Goal: Task Accomplishment & Management: Complete application form

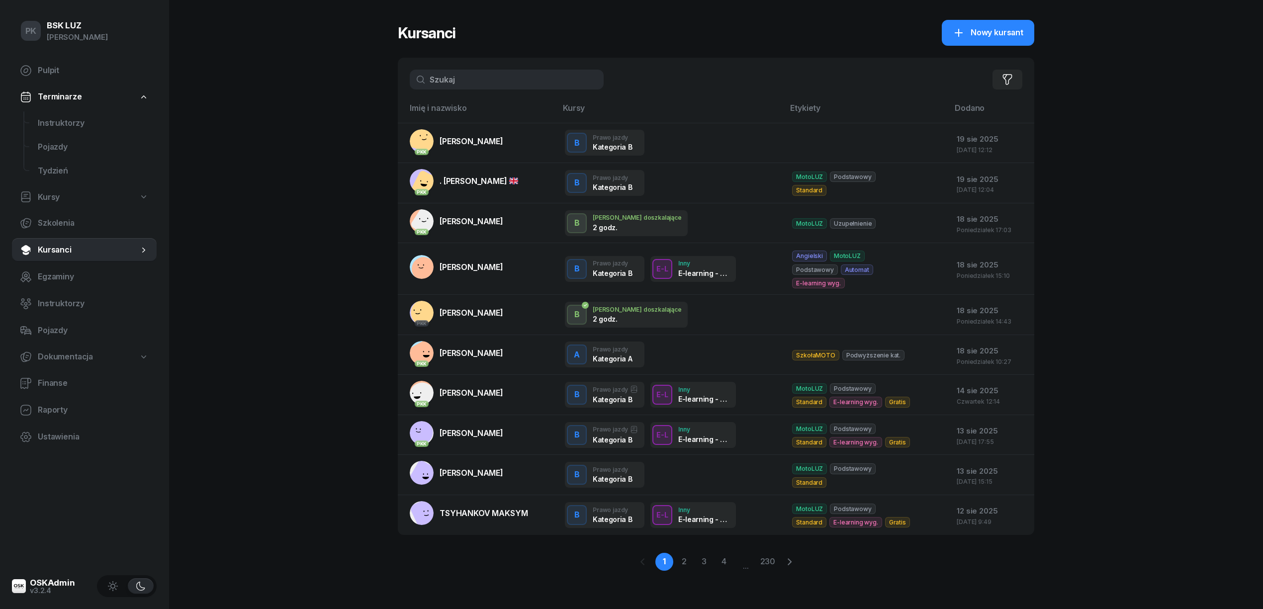
click at [513, 74] on input "text" at bounding box center [507, 80] width 194 height 20
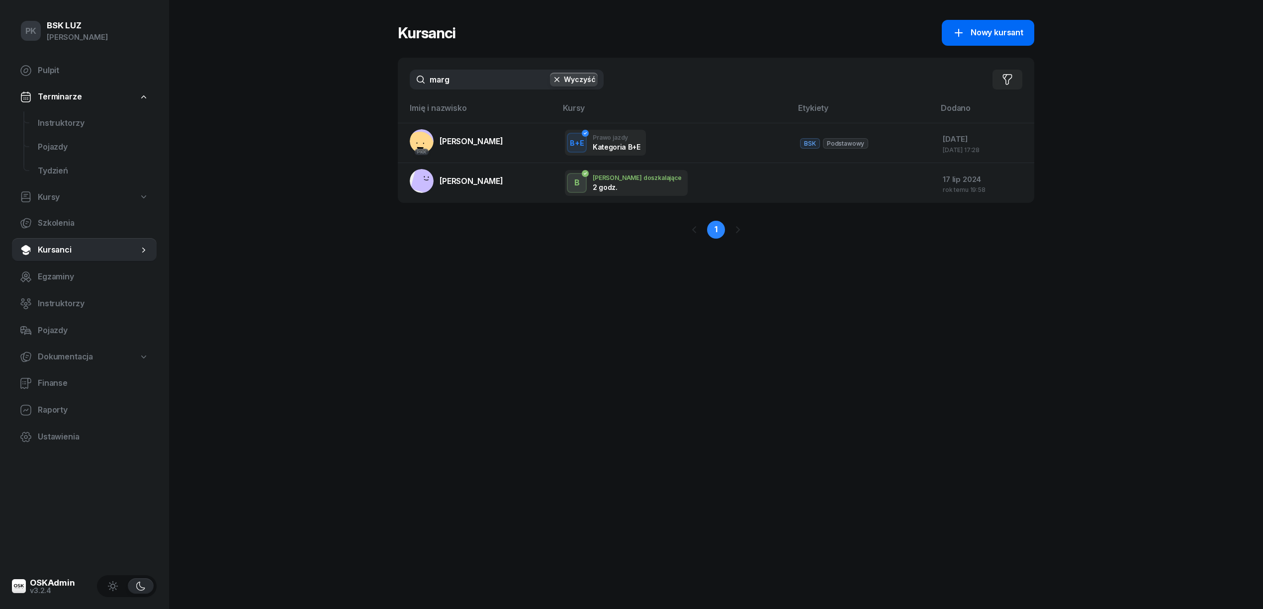
type input "marg"
click at [969, 29] on div "Nowy kursant" at bounding box center [987, 32] width 71 height 13
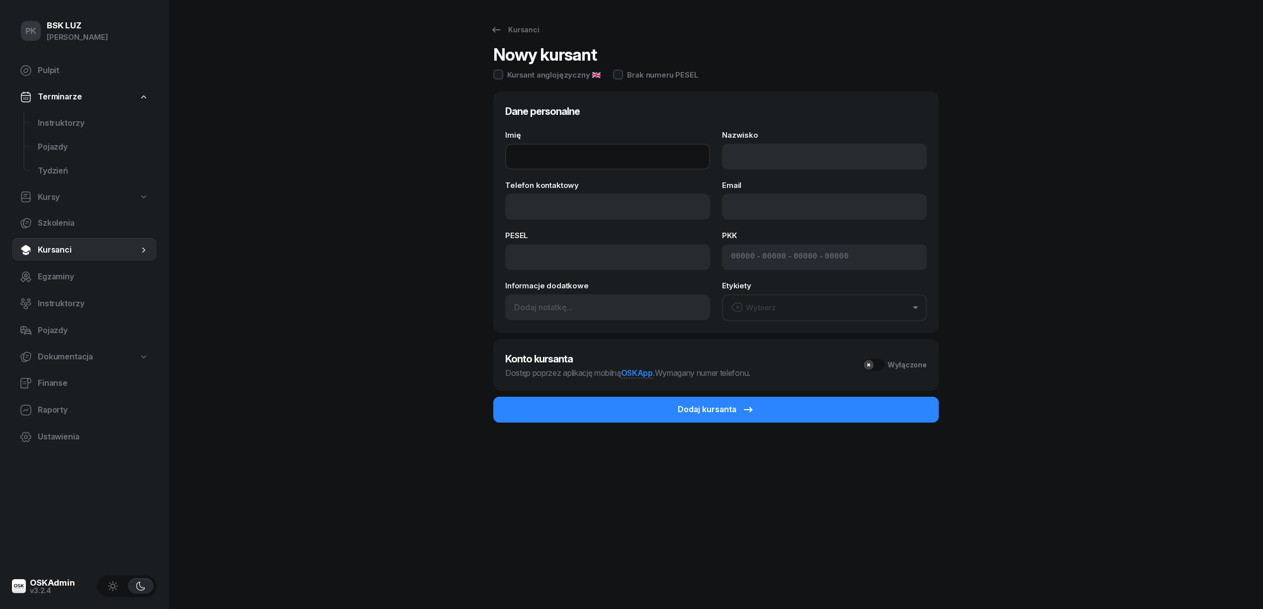
click at [589, 158] on input "Imię" at bounding box center [607, 157] width 205 height 26
type input "MAREK"
type input "MARGOSIAK"
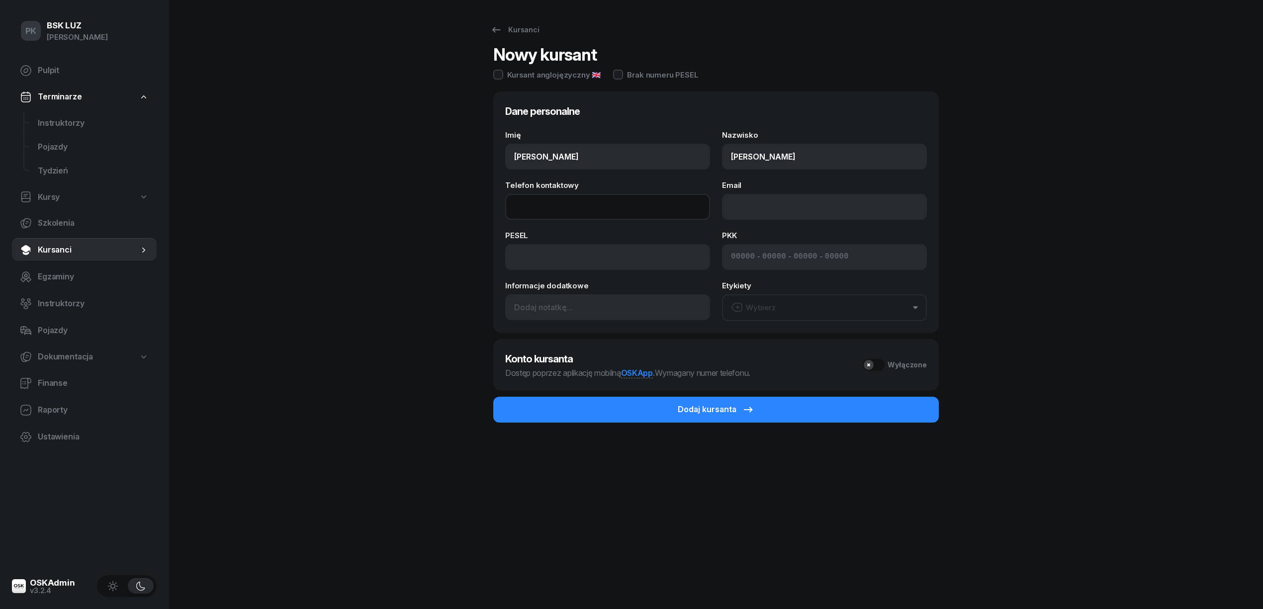
click at [555, 207] on input "Telefon kontaktowy" at bounding box center [607, 207] width 205 height 26
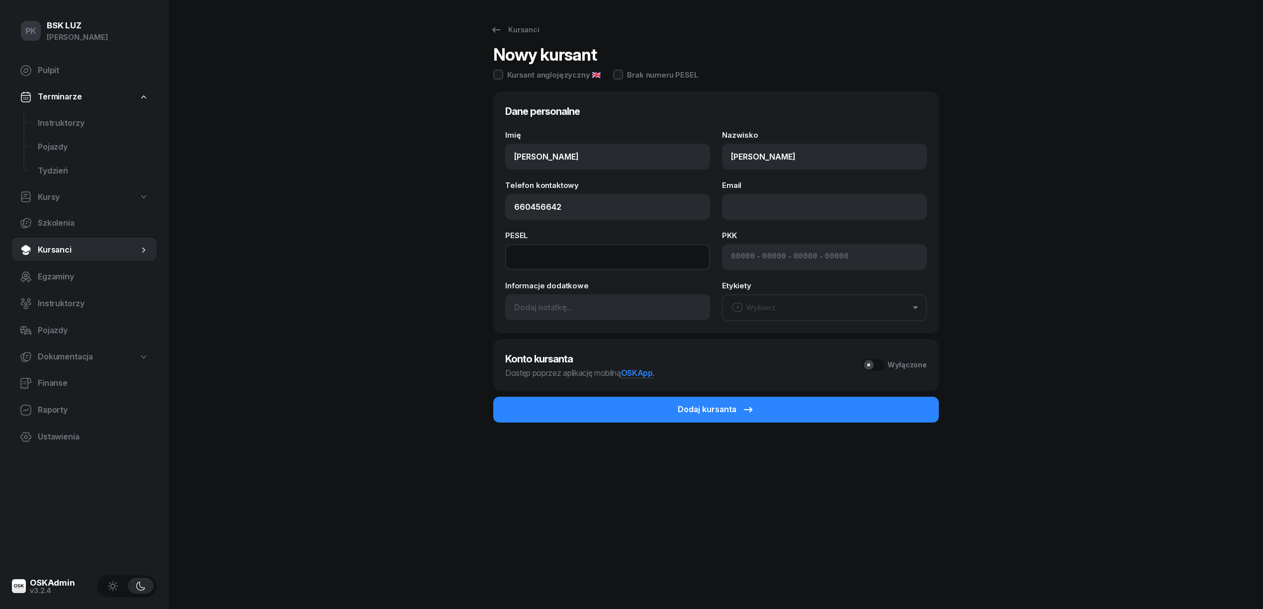
type input "660 456 642"
click at [575, 259] on input at bounding box center [607, 257] width 205 height 26
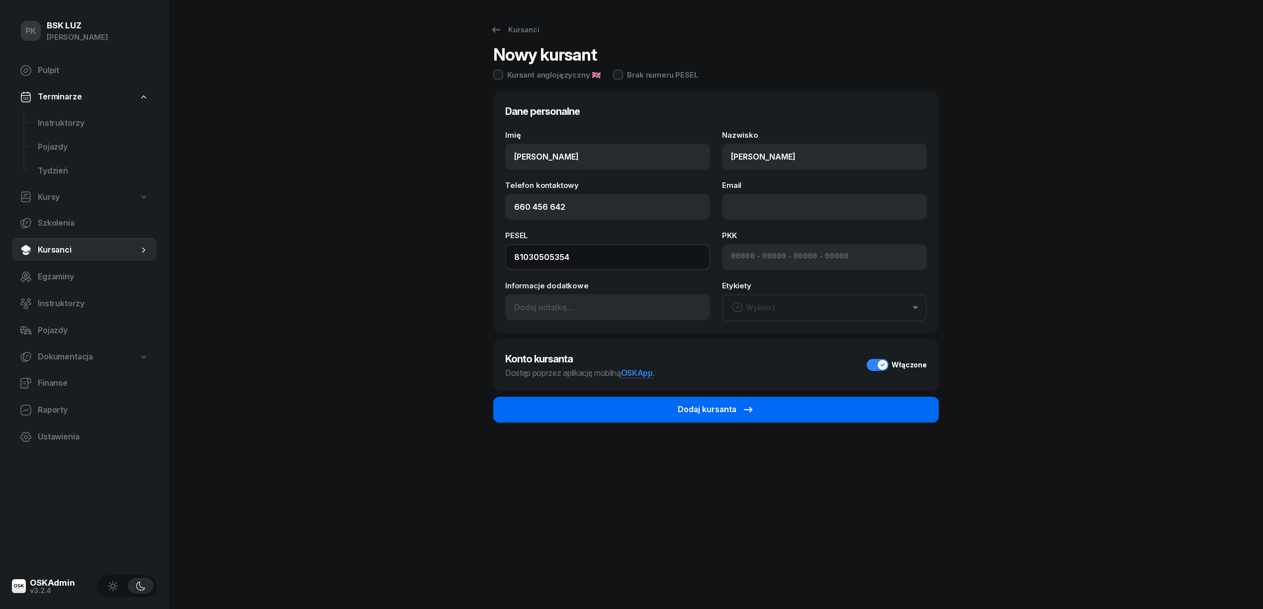
type input "81030505354"
click at [760, 412] on button "Dodaj kursanta" at bounding box center [715, 410] width 445 height 26
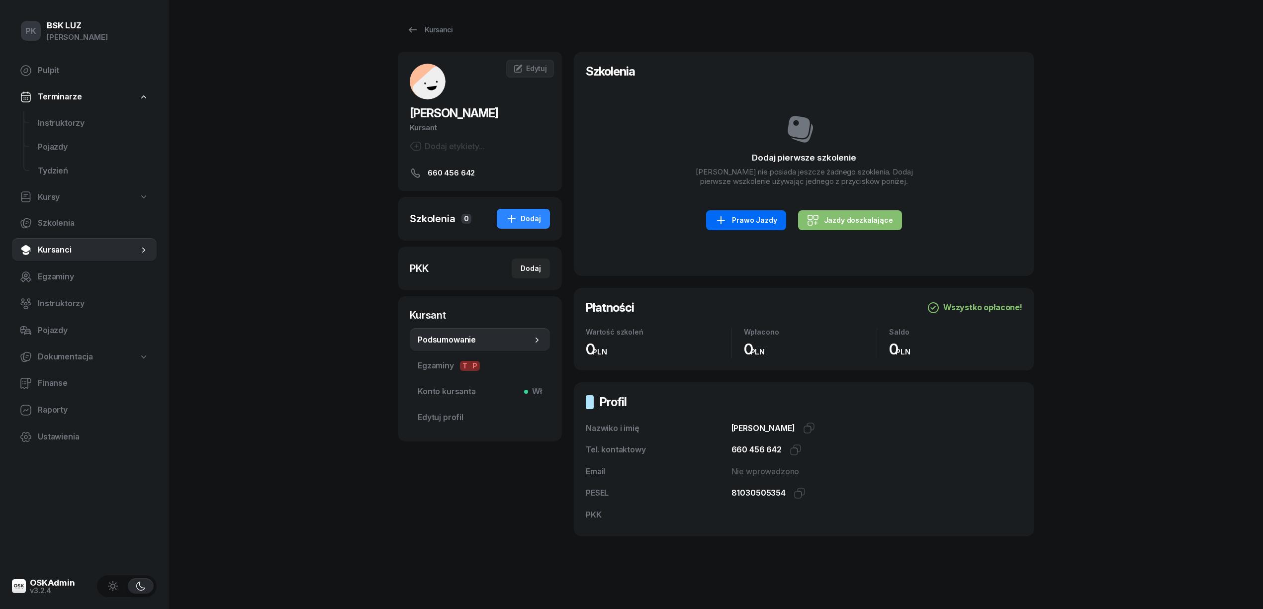
click at [754, 226] on div "Prawo Jazdy" at bounding box center [746, 220] width 62 height 12
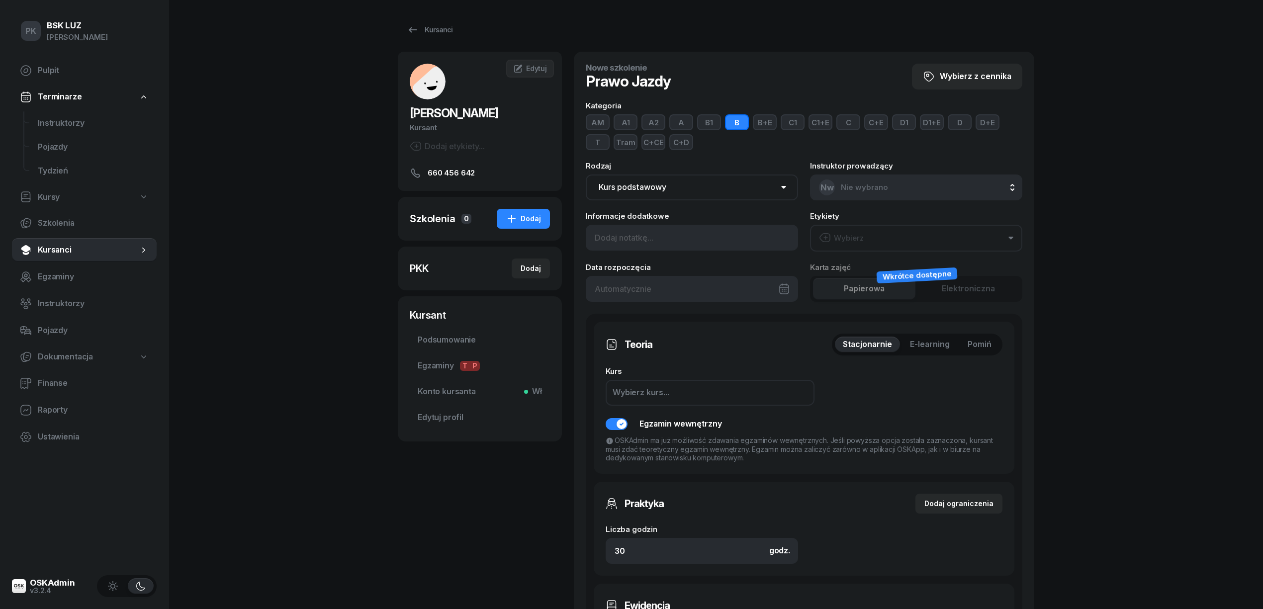
click at [671, 124] on button "A" at bounding box center [681, 122] width 24 height 16
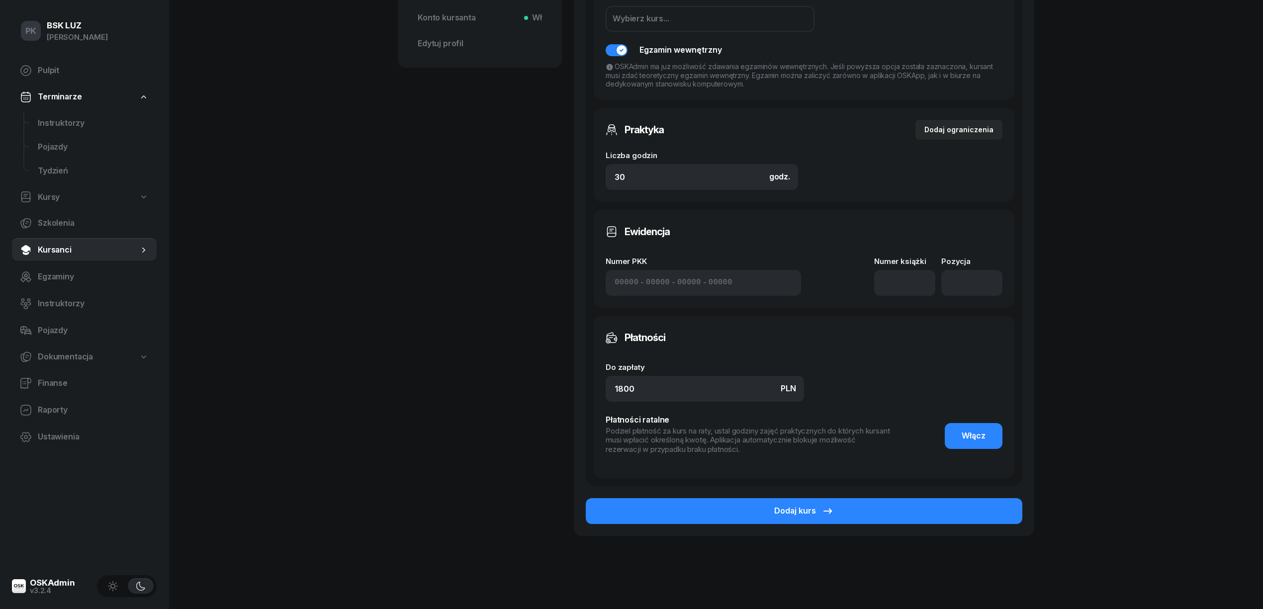
scroll to position [391, 0]
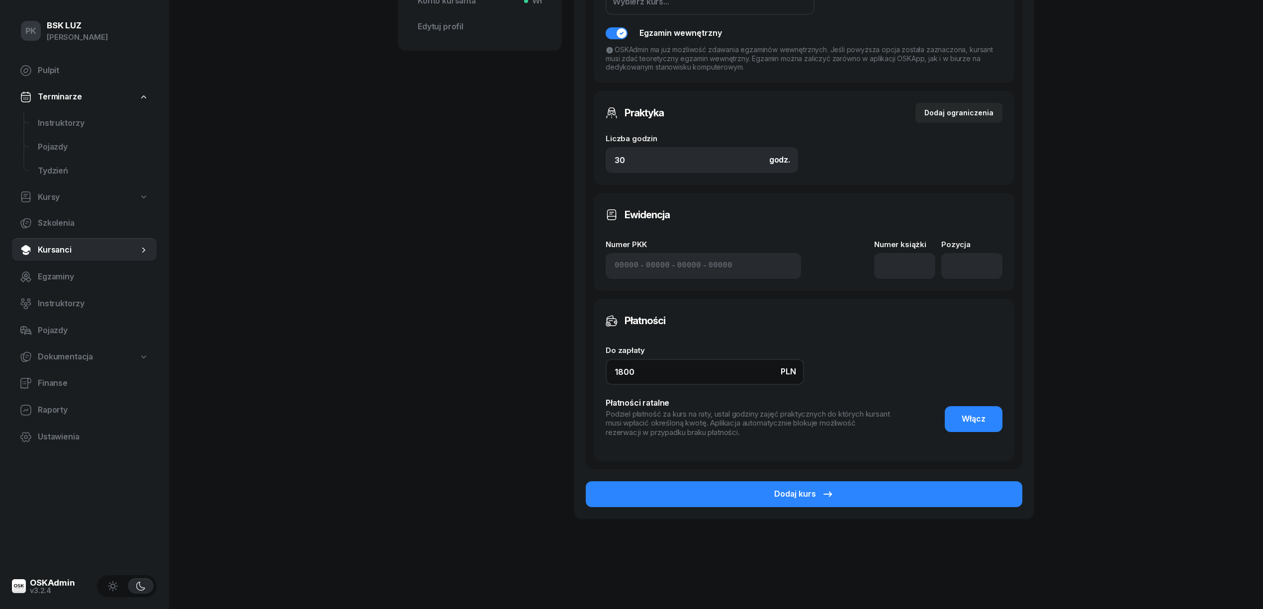
drag, startPoint x: 592, startPoint y: 372, endPoint x: 581, endPoint y: 372, distance: 10.4
click at [583, 372] on div "Nowe szkolenie Prawo Jazdy Wybierz z cennika Kategoria AM A1 A2 A B1 B B+E C1 C…" at bounding box center [804, 90] width 460 height 858
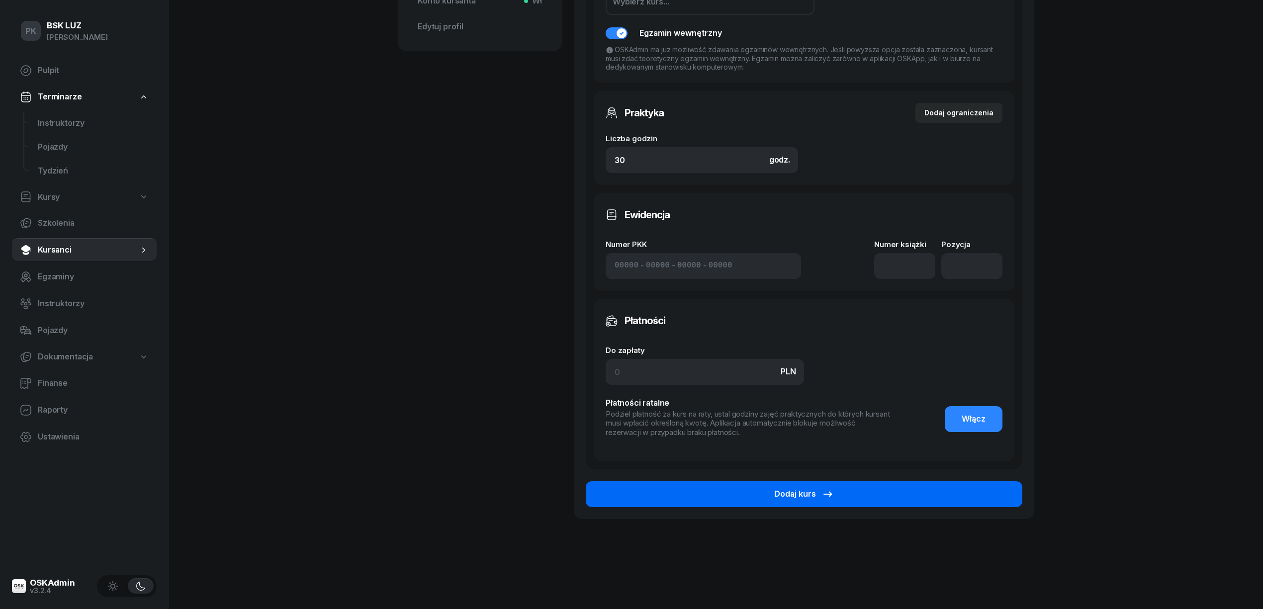
click at [886, 488] on button "Dodaj kurs" at bounding box center [804, 494] width 436 height 26
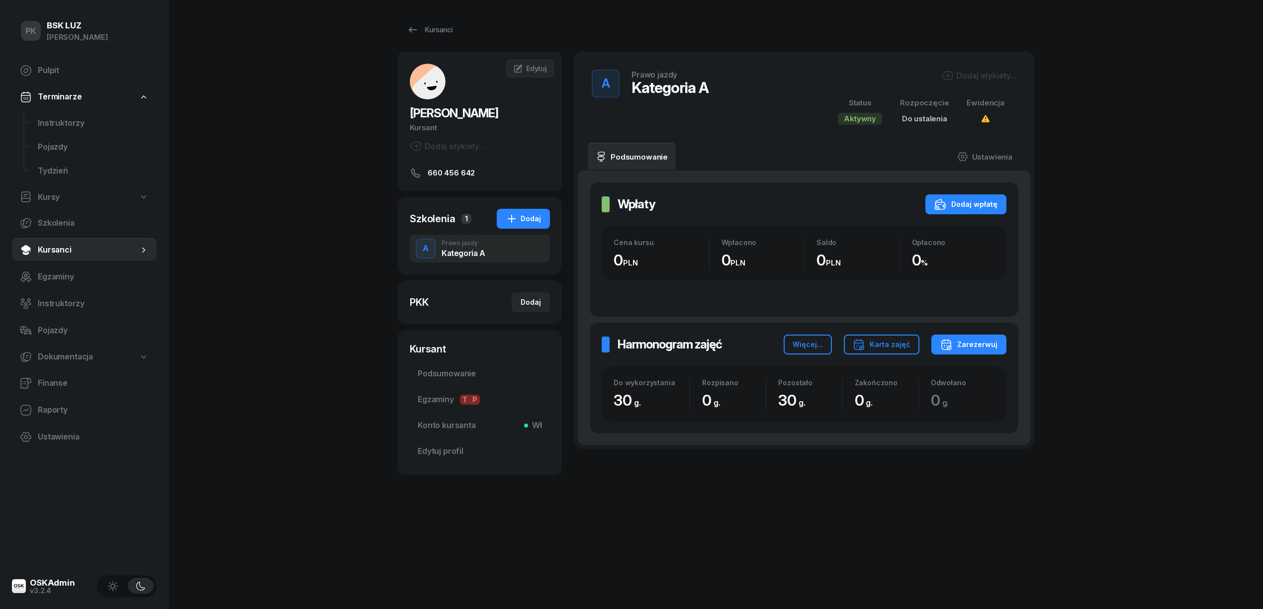
click at [979, 79] on div "Dodaj etykiety..." at bounding box center [978, 76] width 75 height 12
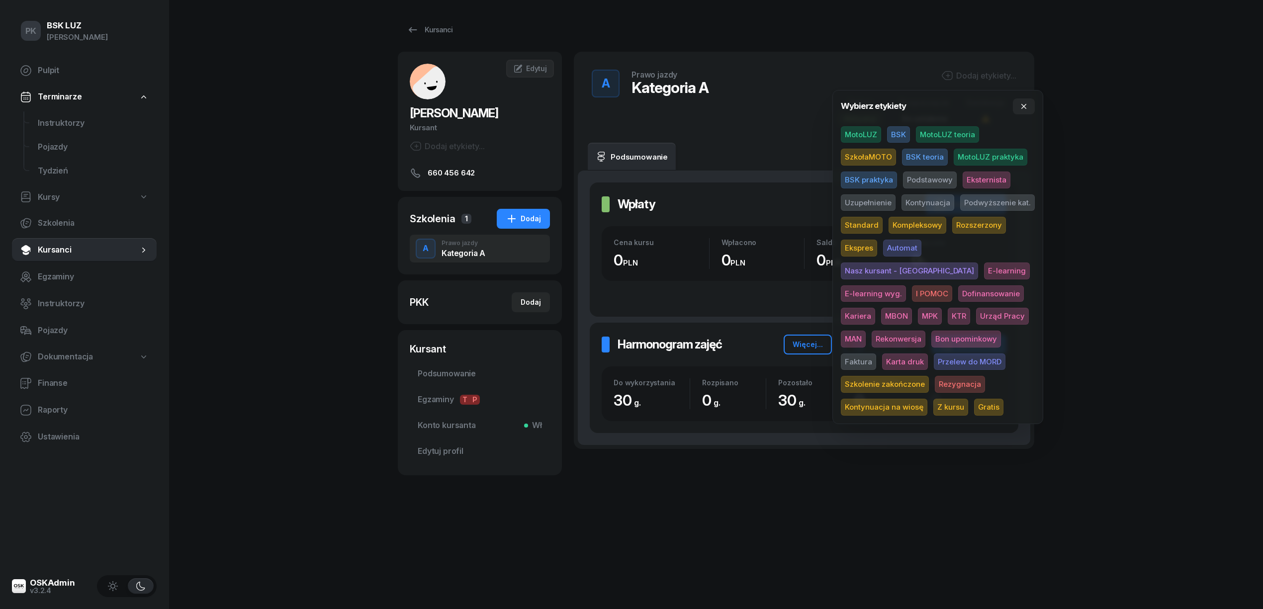
click at [873, 130] on span "MotoLUZ" at bounding box center [861, 134] width 40 height 17
click at [977, 177] on span "Eksternista" at bounding box center [986, 181] width 48 height 17
click at [958, 293] on span "Dofinansowanie" at bounding box center [991, 295] width 66 height 17
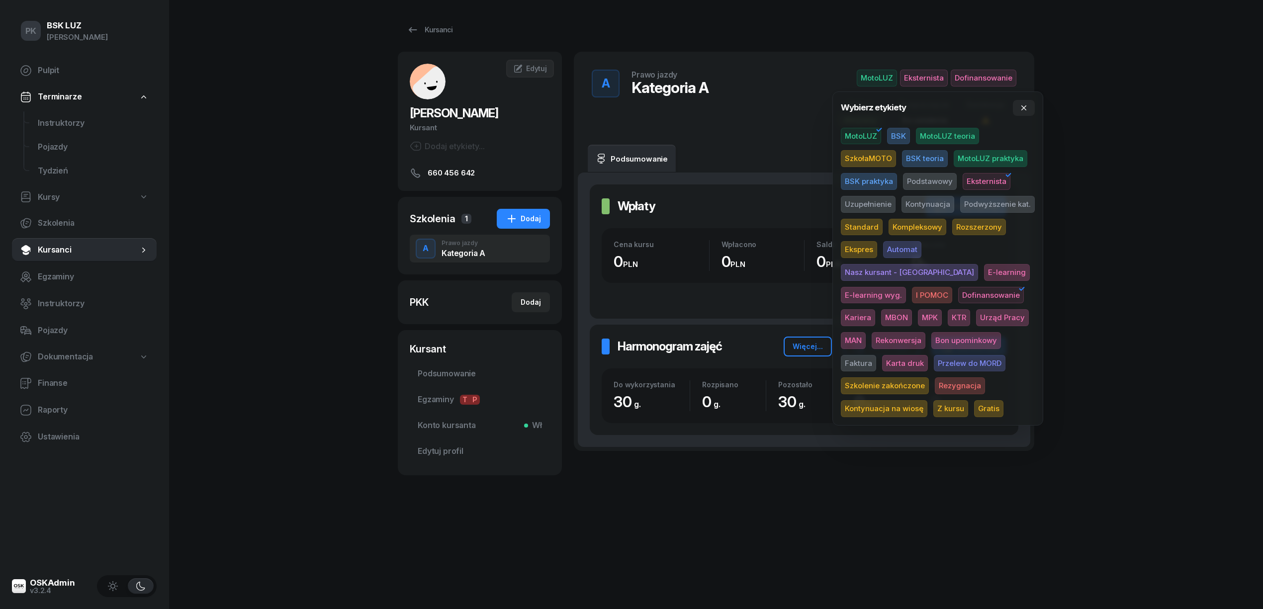
click at [875, 309] on span "Kariera" at bounding box center [858, 317] width 34 height 17
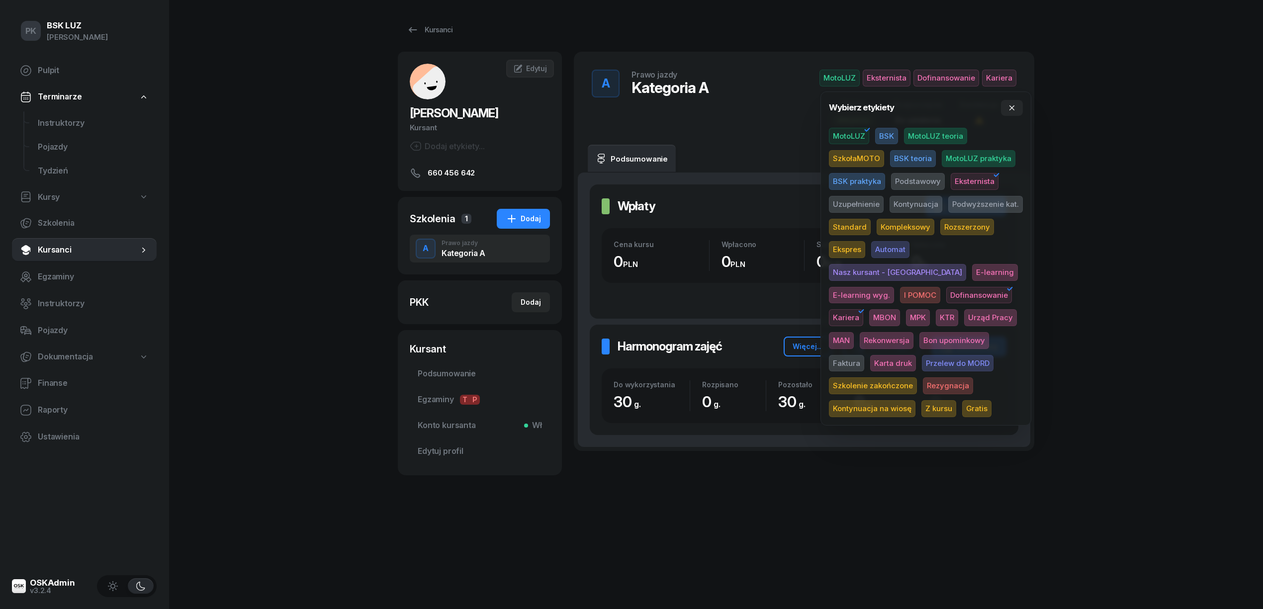
click at [1113, 245] on div "PK BSK LUZ Piotr Klimek Pulpit Terminarze Instruktorzy Pojazdy Tydzień Kursy Sz…" at bounding box center [631, 304] width 1263 height 609
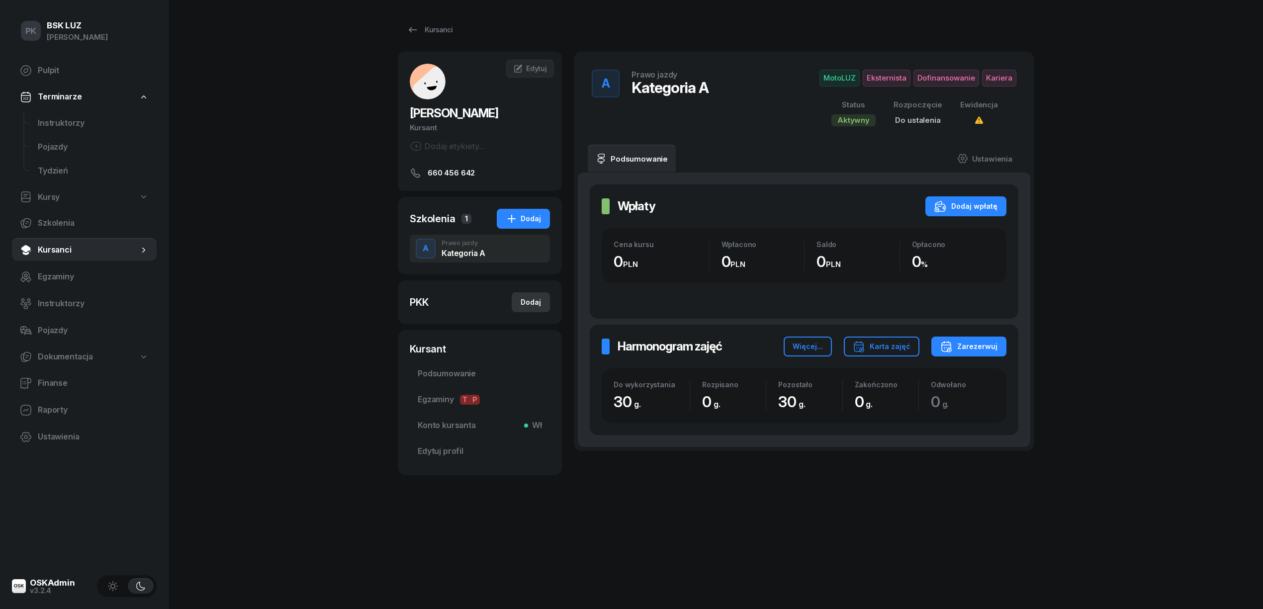
click at [535, 304] on div "Dodaj" at bounding box center [530, 302] width 20 height 12
select select
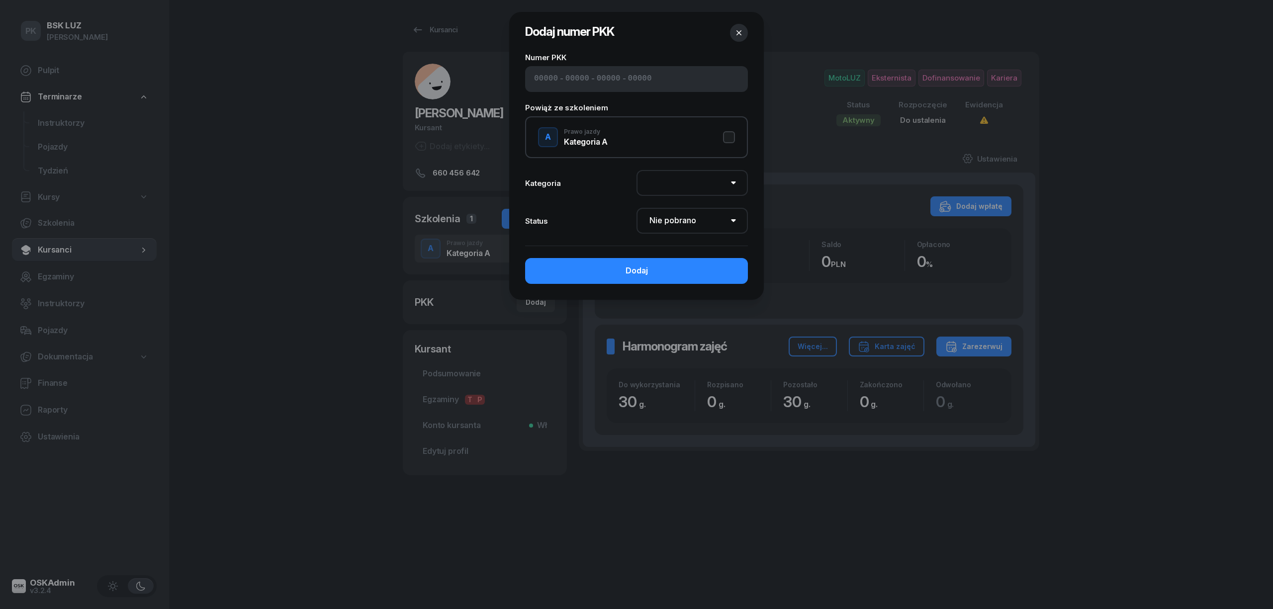
click at [565, 81] on input at bounding box center [577, 79] width 24 height 13
paste input "02410"
type input "02410"
type input "74114"
type input "48663"
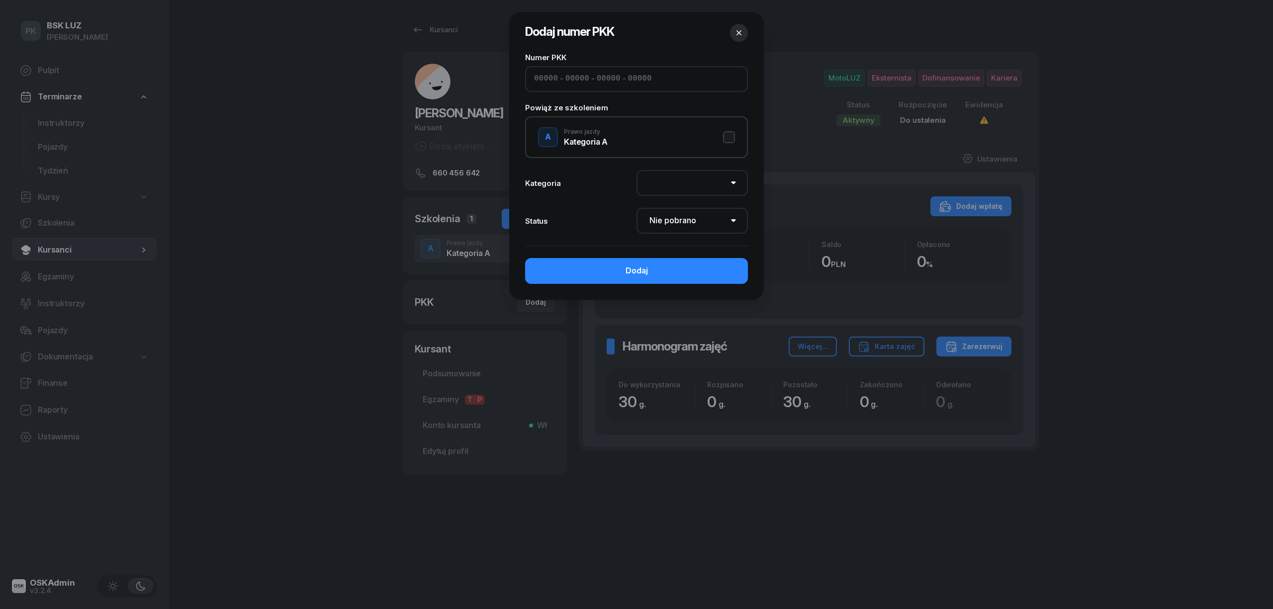
type input "89114"
click at [728, 140] on button "A Prawo jazdy Kategoria A" at bounding box center [636, 137] width 197 height 20
select select "A"
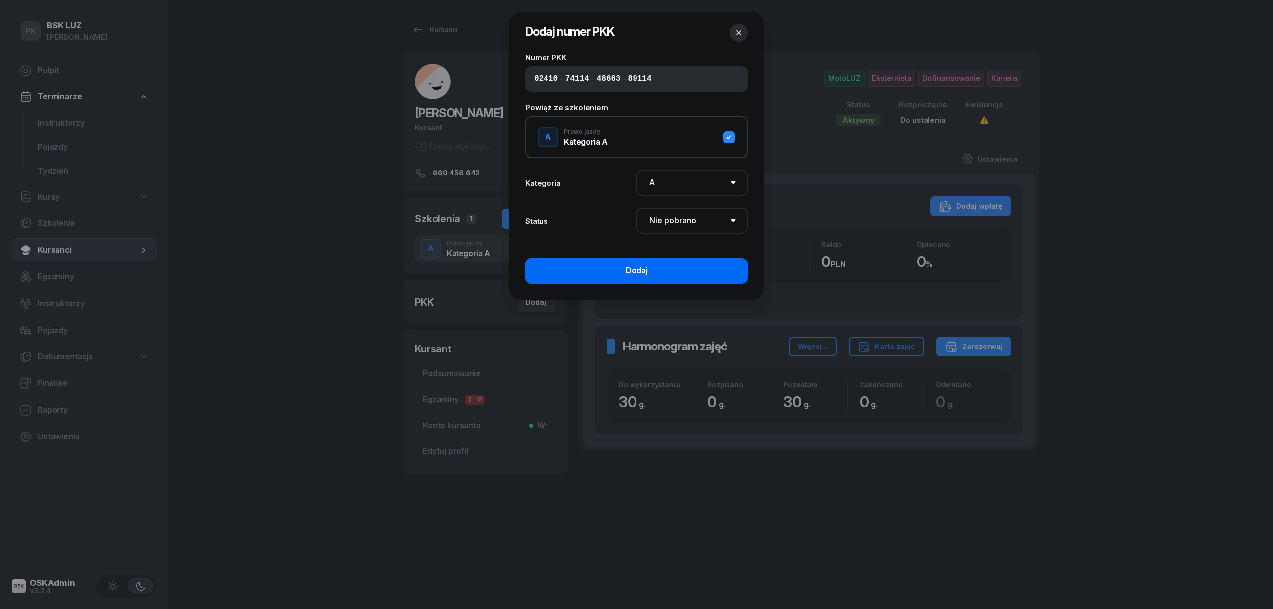
click at [682, 263] on button "Dodaj" at bounding box center [636, 271] width 223 height 26
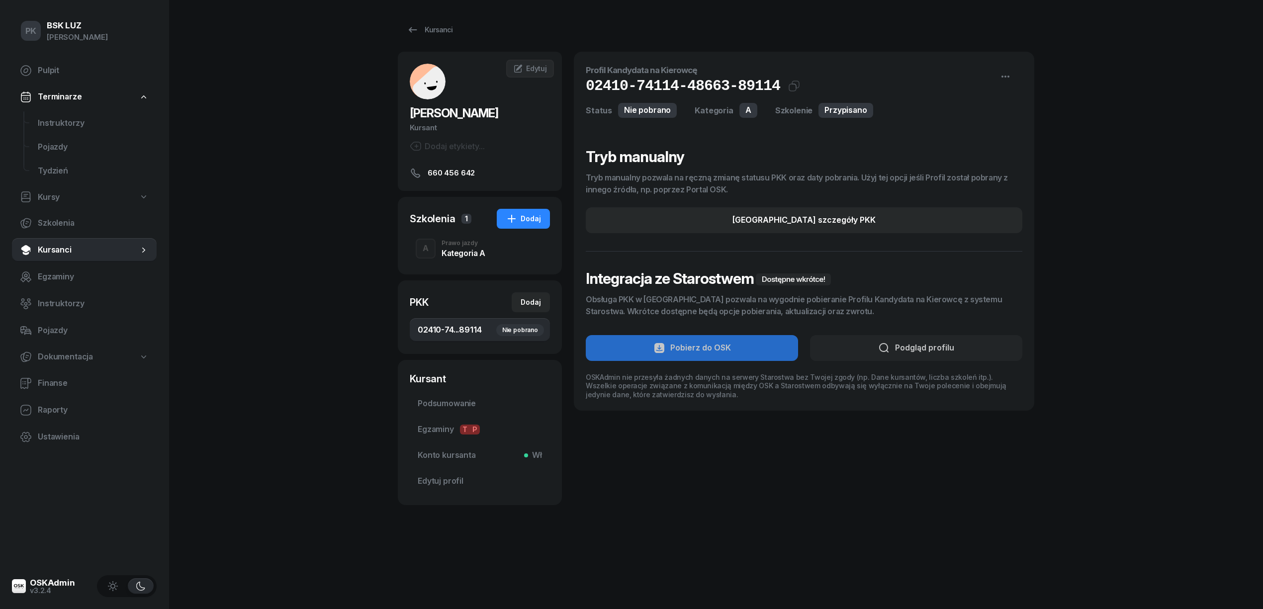
click at [456, 247] on div "Kategoria A" at bounding box center [463, 251] width 44 height 11
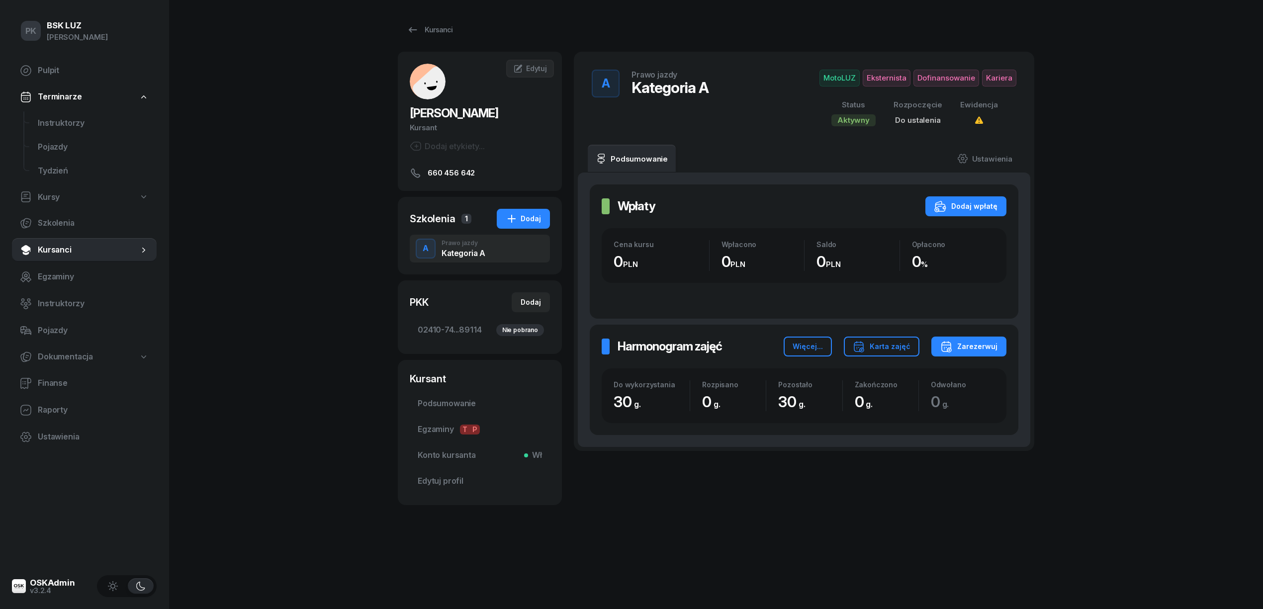
click at [396, 547] on div "PK BSK LUZ Piotr Klimek Pulpit Terminarze Instruktorzy Pojazdy Tydzień Kursy Sz…" at bounding box center [631, 304] width 1263 height 609
click at [452, 405] on span "Podsumowanie" at bounding box center [480, 403] width 124 height 13
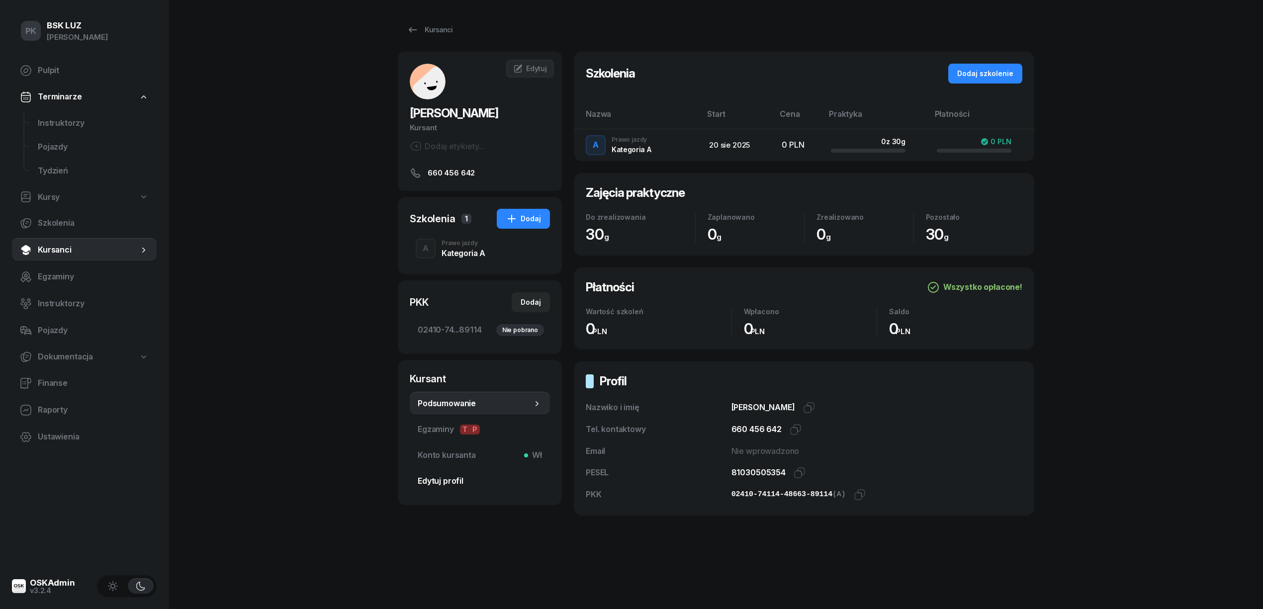
click at [437, 483] on span "Edytuj profil" at bounding box center [480, 481] width 124 height 13
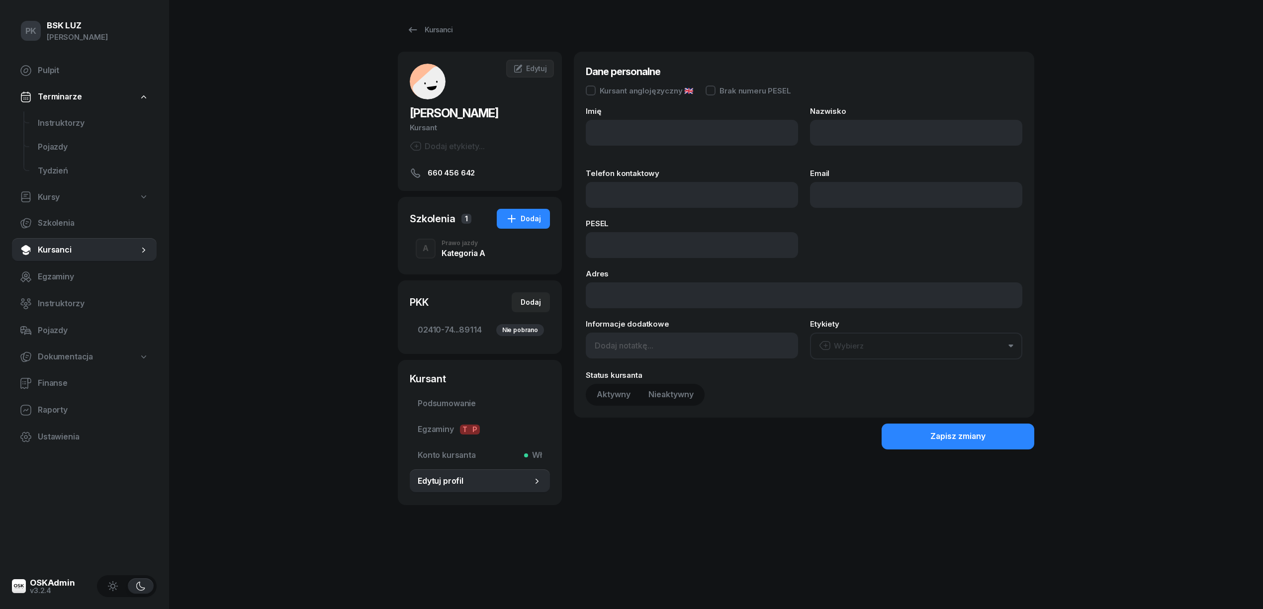
type input "MAREK"
type input "MARGOSIAK"
type input "660456642"
type input "81030505354"
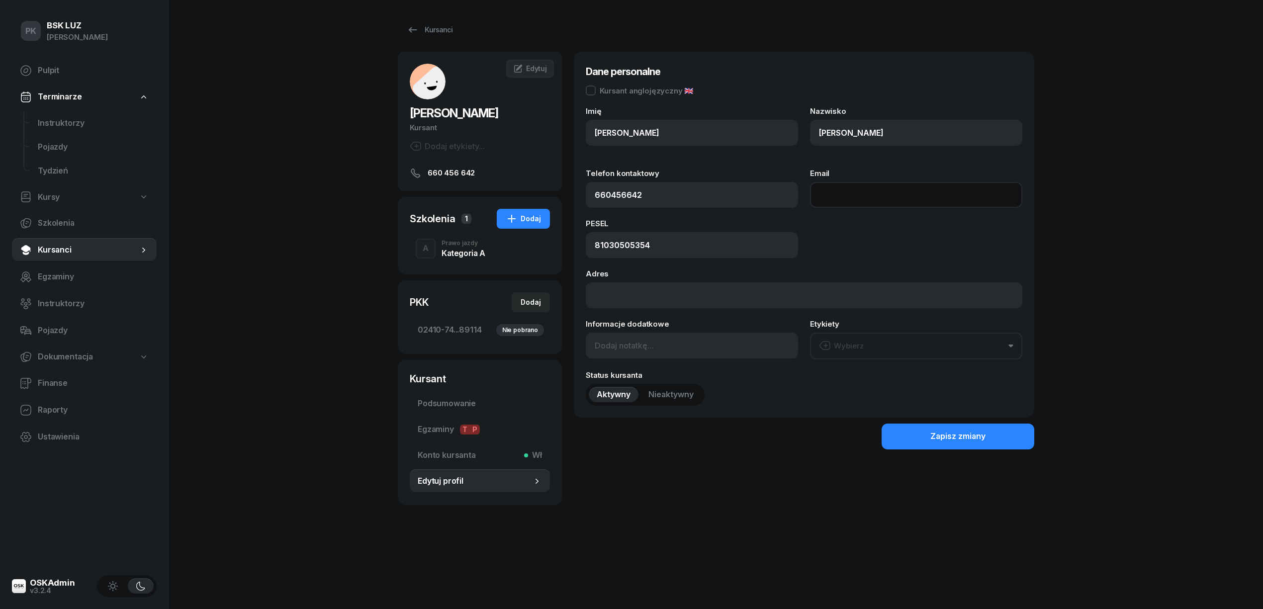
paste input "marek.margosiak@gmail.com"
type input "marek.margosiak@gmail.com"
click at [913, 434] on button "Zapisz zmiany" at bounding box center [957, 437] width 153 height 26
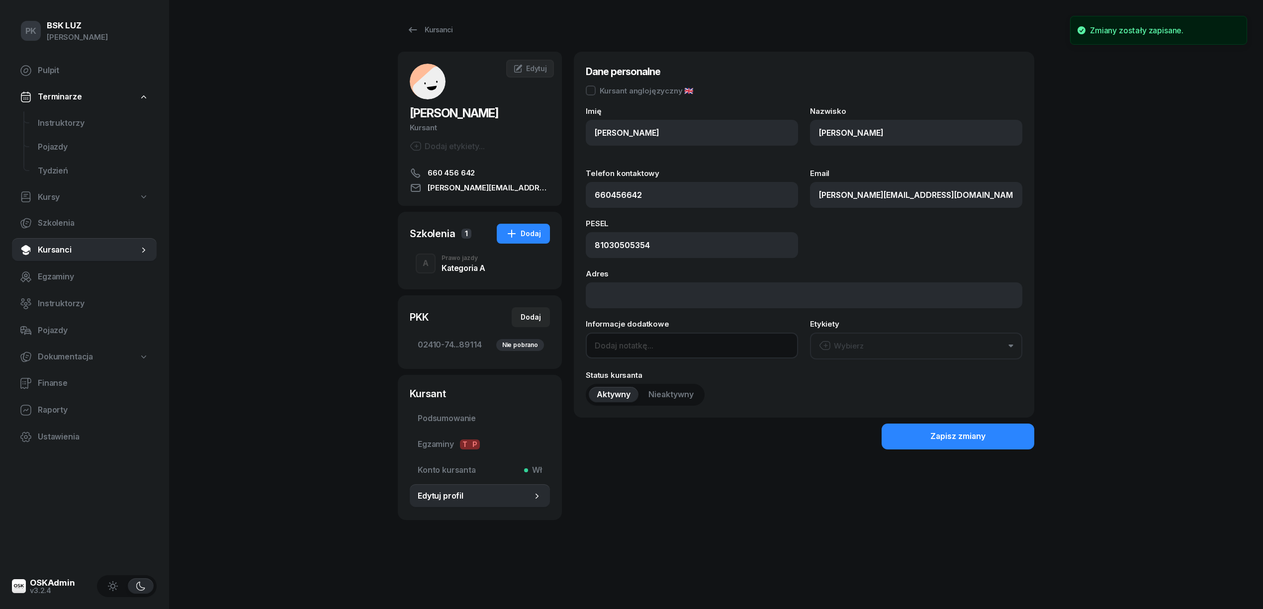
click at [624, 354] on input at bounding box center [692, 346] width 212 height 26
paste input "5qNVpGZc"
drag, startPoint x: 666, startPoint y: 348, endPoint x: 628, endPoint y: 348, distance: 37.8
click at [627, 347] on input "Kod weryfikacyjny 5qNVpGZc" at bounding box center [692, 346] width 212 height 26
type input "Kod wer. 5qNVpGZc"
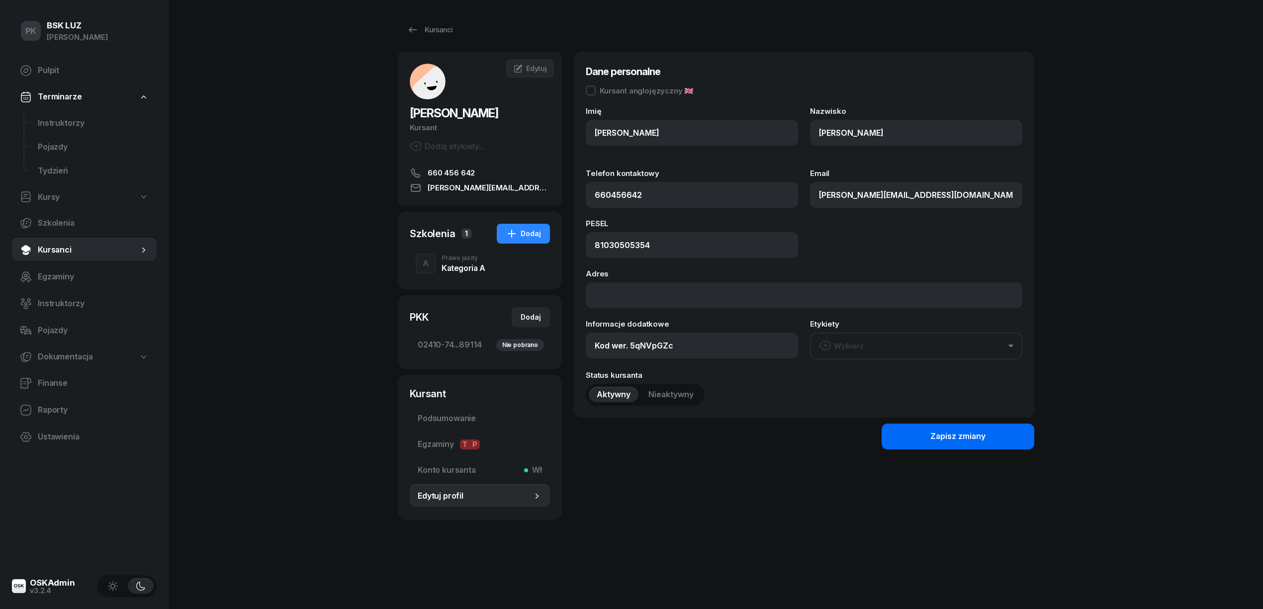
click at [931, 434] on div "Zapisz zmiany" at bounding box center [957, 436] width 55 height 13
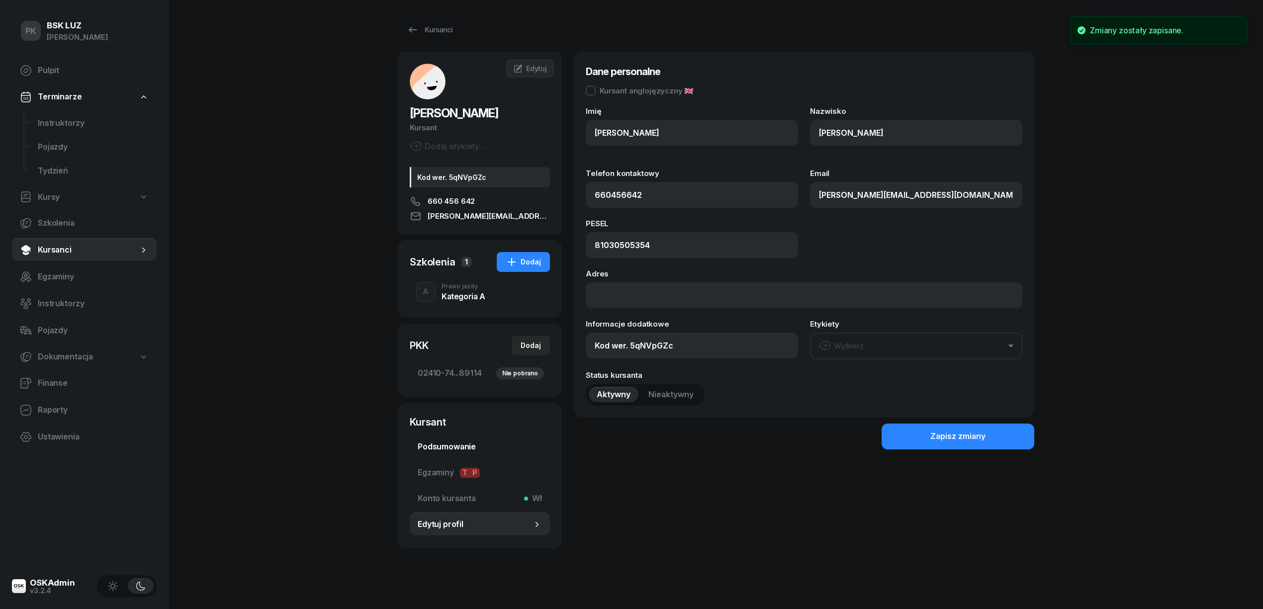
click at [442, 456] on link "Podsumowanie" at bounding box center [480, 447] width 140 height 24
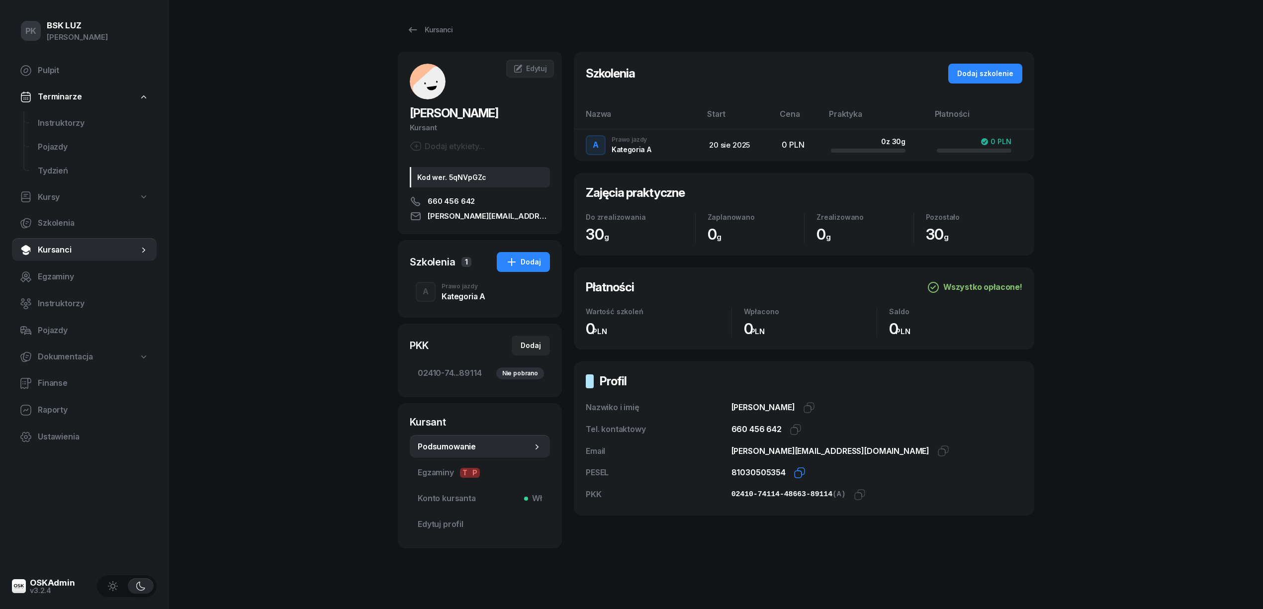
click at [799, 474] on icon "button" at bounding box center [799, 473] width 12 height 12
click at [856, 494] on icon "button" at bounding box center [860, 495] width 12 height 12
click at [538, 64] on span "Edytuj" at bounding box center [536, 68] width 21 height 8
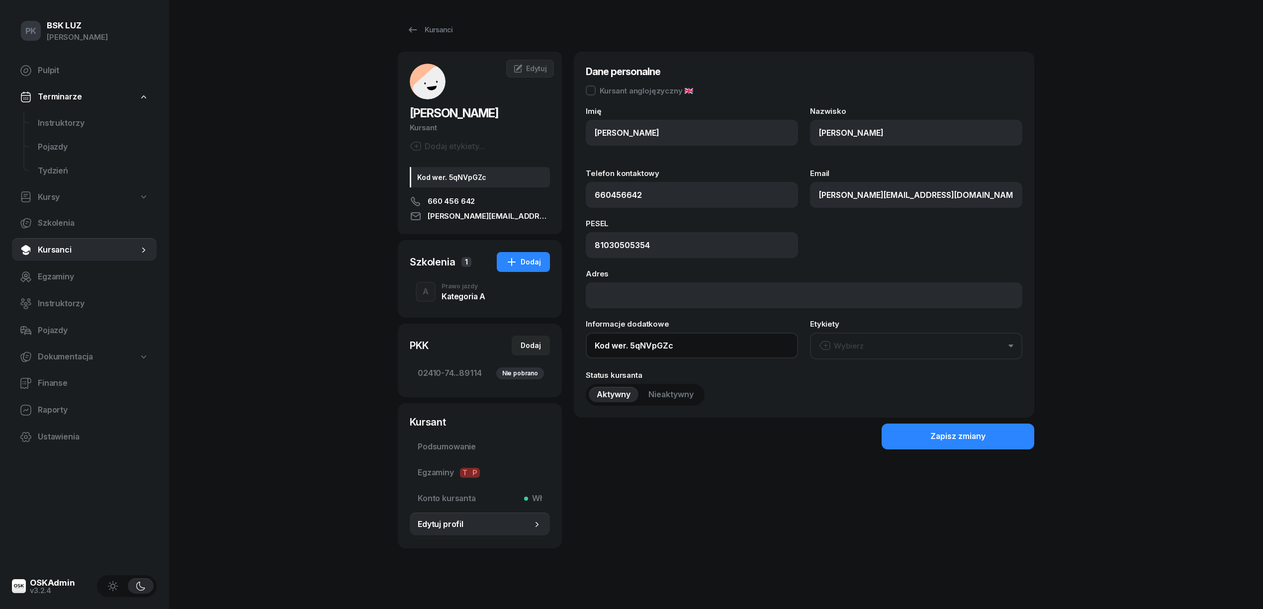
click at [596, 348] on input "Kod wer. 5qNVpGZc" at bounding box center [692, 346] width 212 height 26
click at [608, 344] on input "OL, brak, Kod wer. 5qNVpGZc" at bounding box center [692, 346] width 212 height 26
type input "OL-brak, Kod wer. 5qNVpGZc"
click at [904, 433] on button "Zapisz zmiany" at bounding box center [957, 437] width 153 height 26
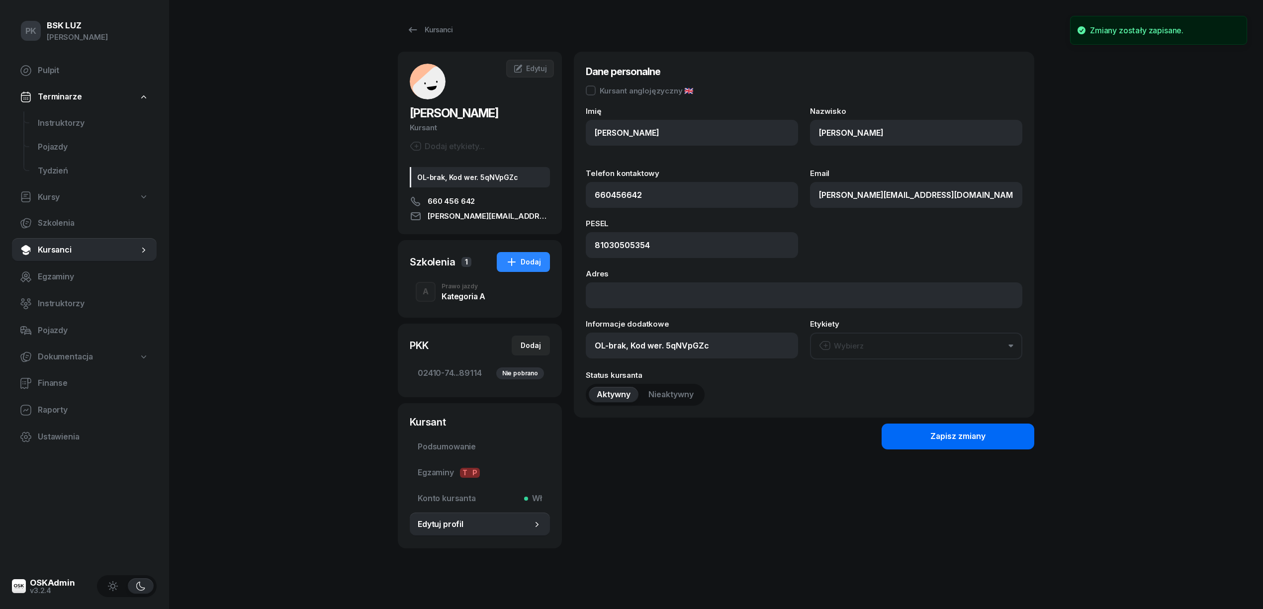
click at [911, 440] on button "Zapisz zmiany" at bounding box center [957, 437] width 153 height 26
click at [467, 373] on span "02410-74...89114 Nie pobrano" at bounding box center [480, 373] width 124 height 13
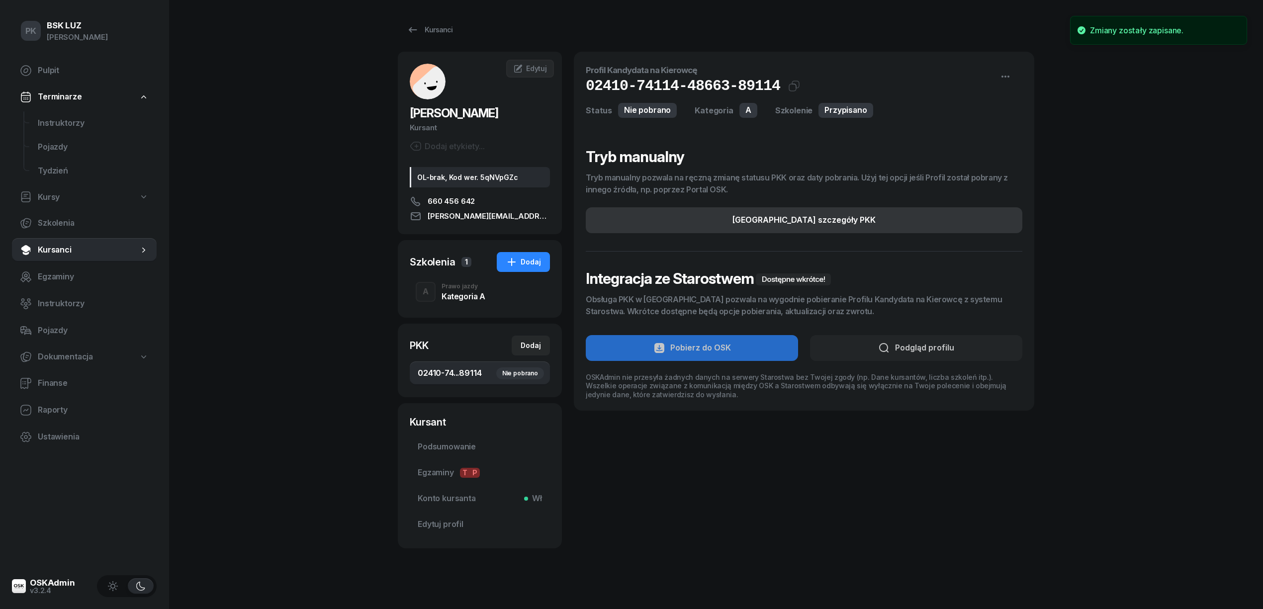
click at [778, 217] on div "Edytuj szczegóły PKK" at bounding box center [803, 220] width 143 height 13
select select "A"
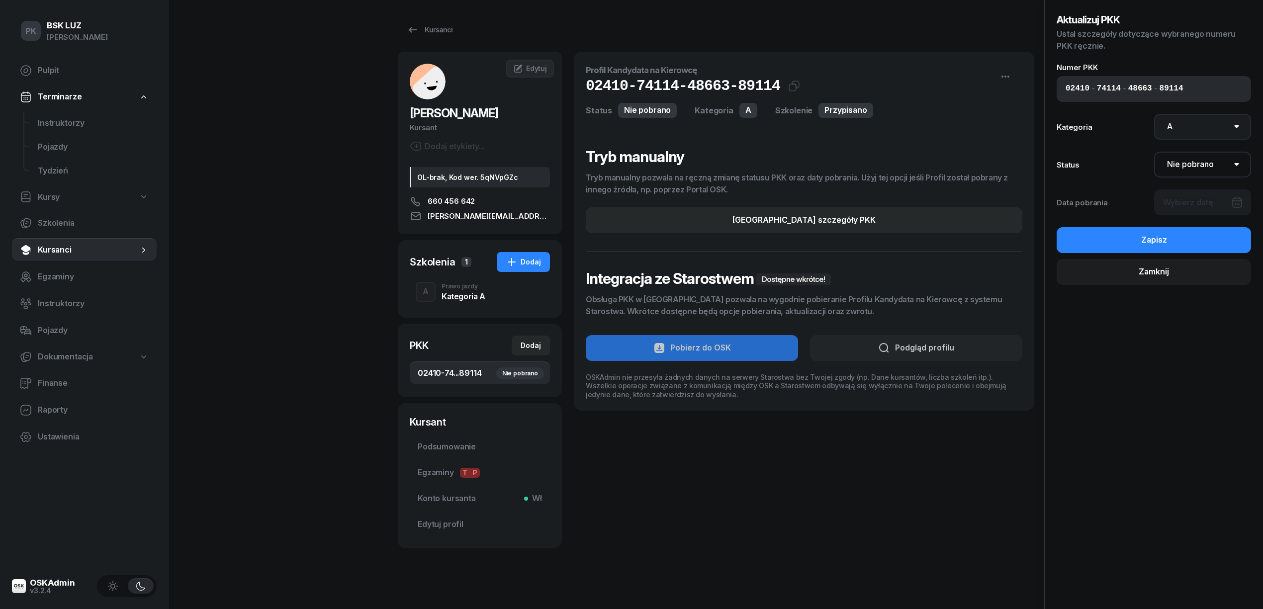
click at [1193, 129] on select "AM A1 A2 A B1 B B+E C1 C1+E C C+E D1 D1+E D D+E T Tram C+CE C+D" at bounding box center [1202, 127] width 97 height 26
click at [1191, 130] on select "AM A1 A2 A B1 B B+E C1 C1+E C C+E D1 D1+E D D+E T Tram C+CE C+D" at bounding box center [1202, 127] width 97 height 26
click at [1189, 161] on select "Nie pobrano Pobrano Zwrócono Zaktualizowano" at bounding box center [1202, 165] width 97 height 26
select select "Get"
click at [1154, 152] on select "Nie pobrano Pobrano Zwrócono Zaktualizowano" at bounding box center [1202, 165] width 97 height 26
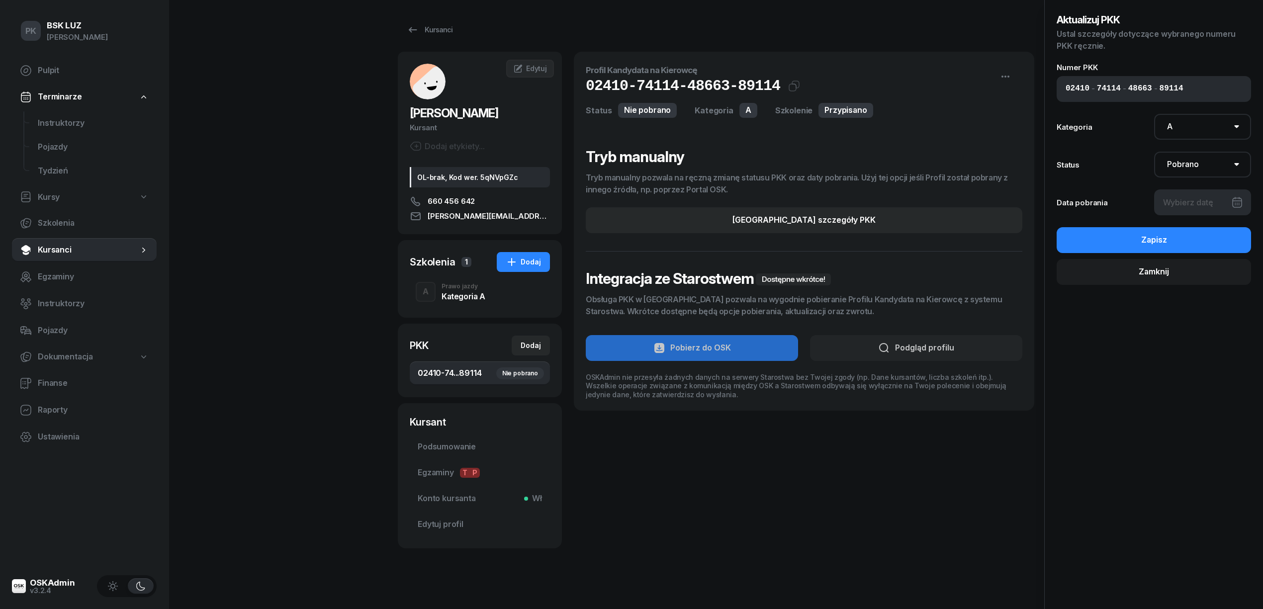
drag, startPoint x: 1184, startPoint y: 197, endPoint x: 1184, endPoint y: 213, distance: 15.9
click at [1184, 197] on div at bounding box center [1202, 202] width 97 height 26
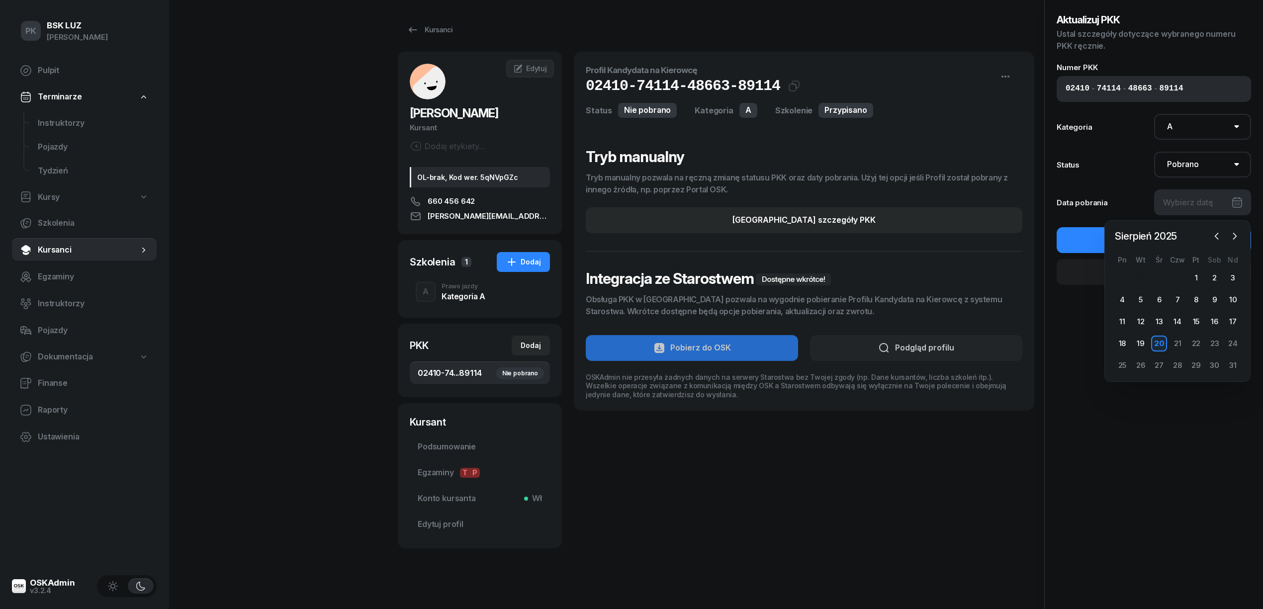
click at [1160, 341] on div "20" at bounding box center [1159, 344] width 16 height 16
type input "20/08/2025"
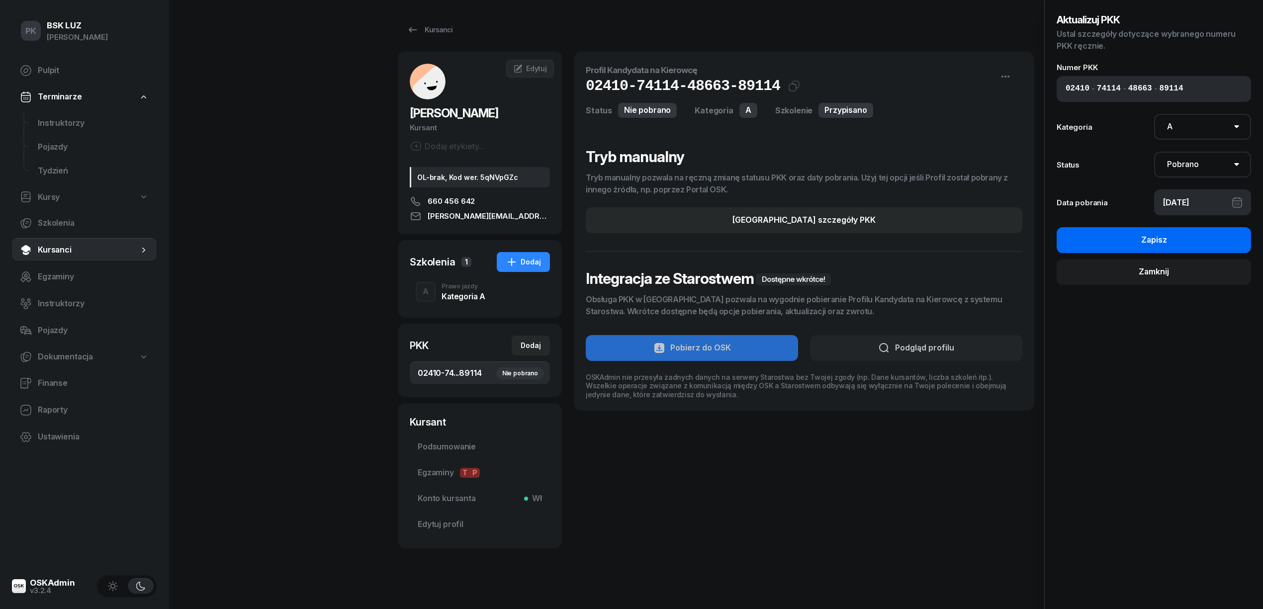
click at [1132, 241] on button "Zapisz" at bounding box center [1153, 240] width 194 height 26
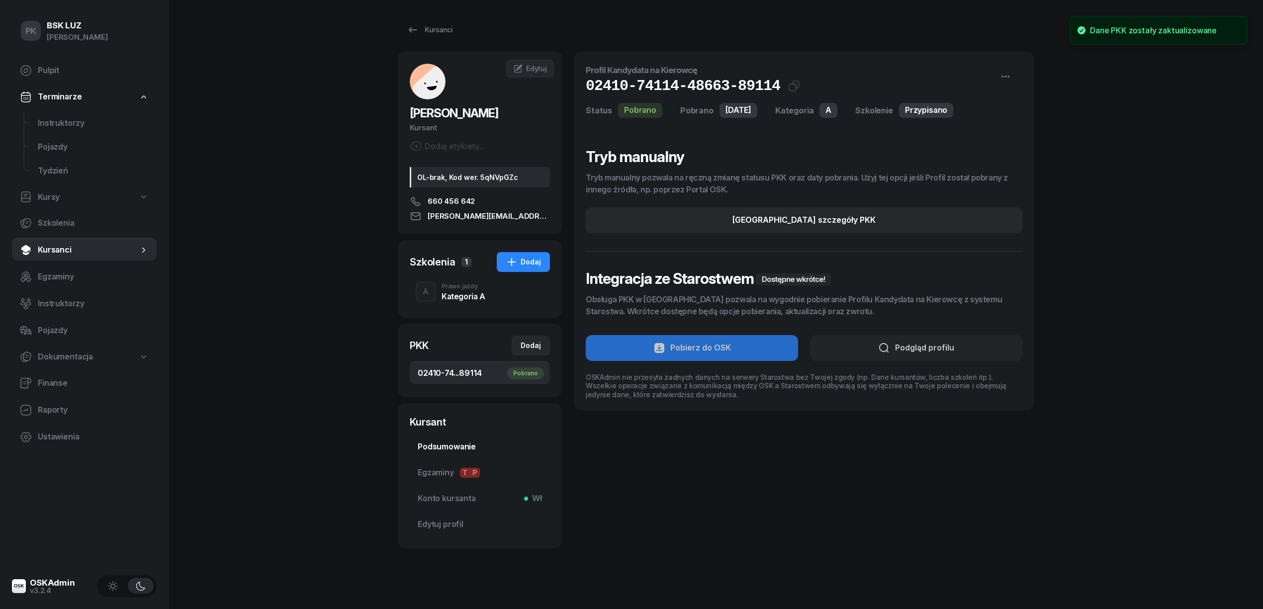
click at [462, 447] on span "Podsumowanie" at bounding box center [480, 446] width 124 height 13
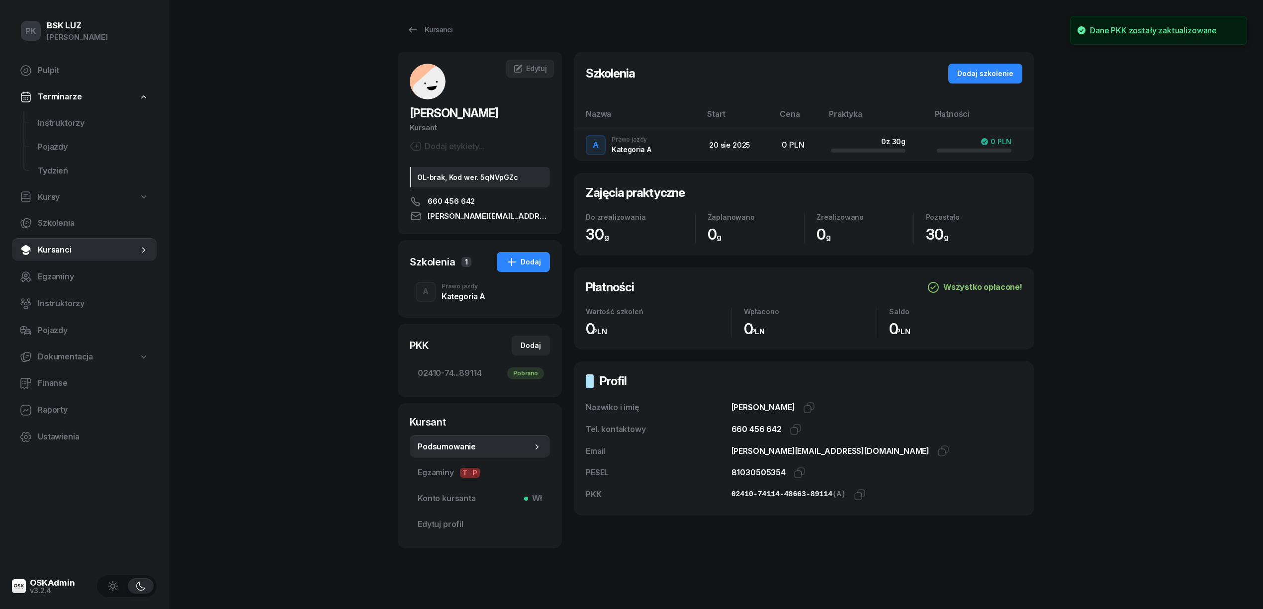
click at [460, 293] on div "Kategoria A" at bounding box center [463, 296] width 44 height 8
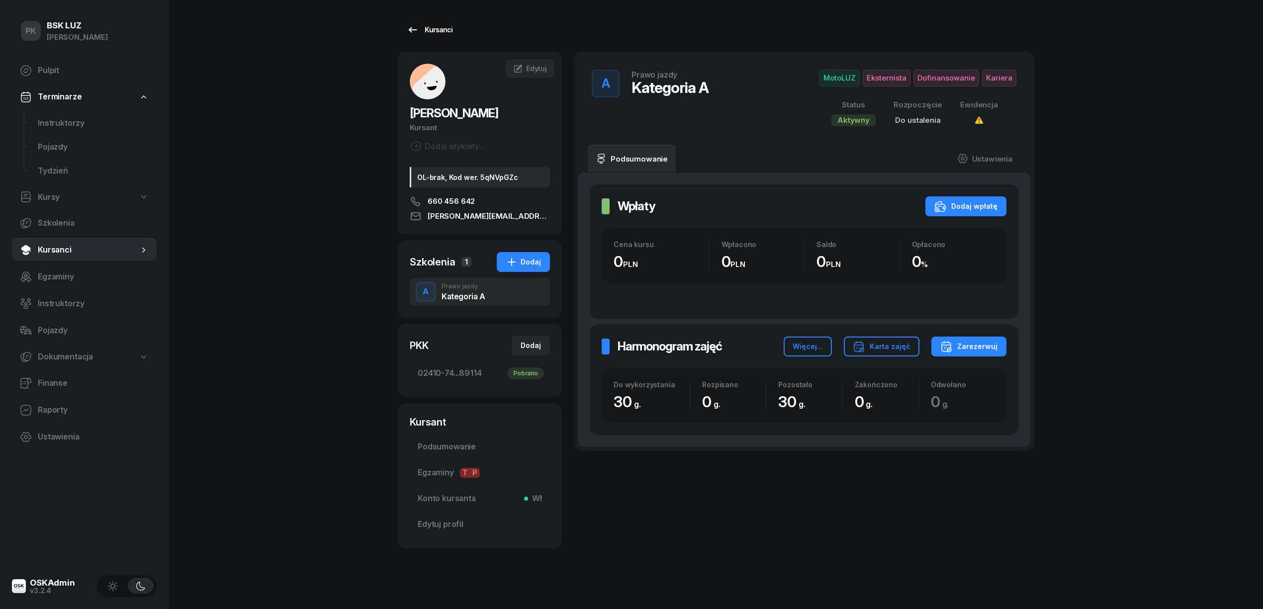
click at [420, 25] on div "Kursanci" at bounding box center [430, 30] width 46 height 12
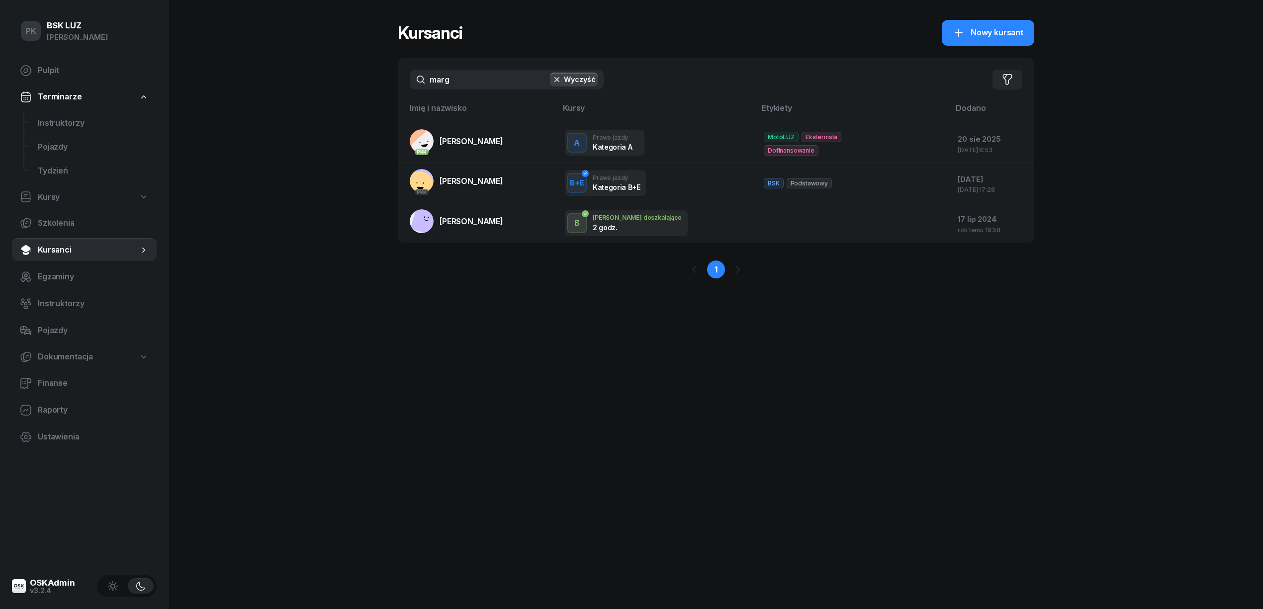
drag, startPoint x: 483, startPoint y: 84, endPoint x: 417, endPoint y: 81, distance: 66.7
click at [417, 81] on input "marg" at bounding box center [507, 80] width 194 height 20
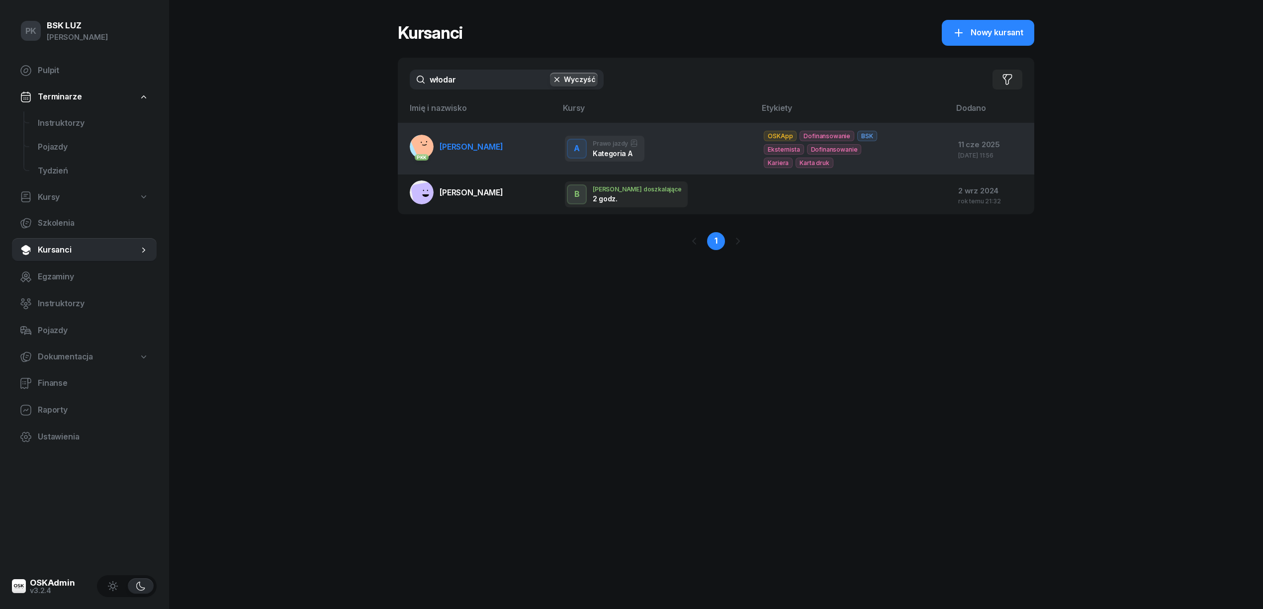
type input "włodar"
click at [492, 150] on span "WŁODARCZYK DAWID" at bounding box center [471, 147] width 64 height 10
